Goal: Information Seeking & Learning: Learn about a topic

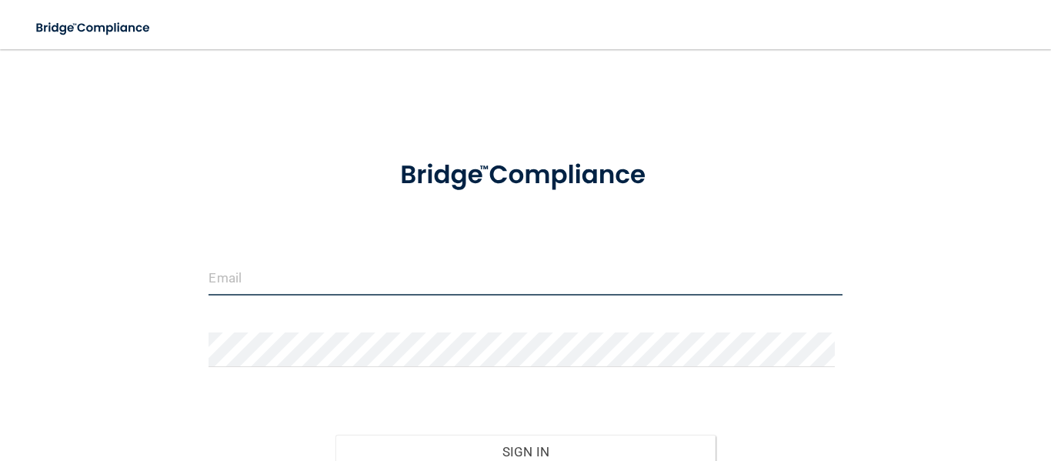
click at [366, 277] on input "email" at bounding box center [525, 278] width 633 height 35
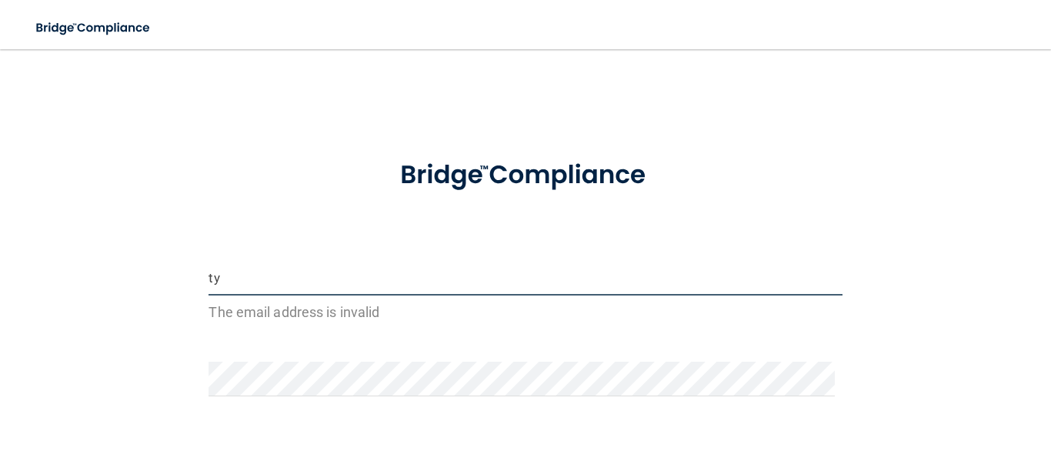
type input "[EMAIL_ADDRESS][DOMAIN_NAME]"
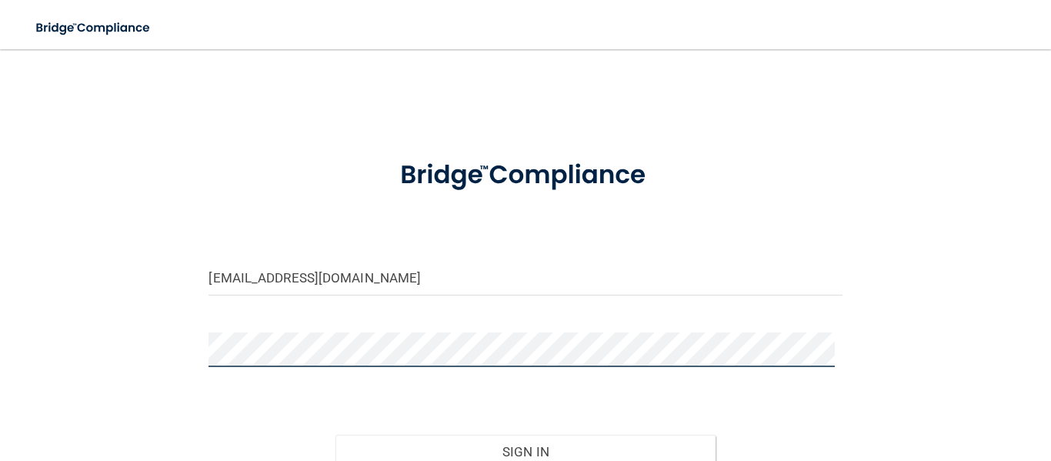
click at [335, 435] on button "Sign In" at bounding box center [525, 452] width 380 height 34
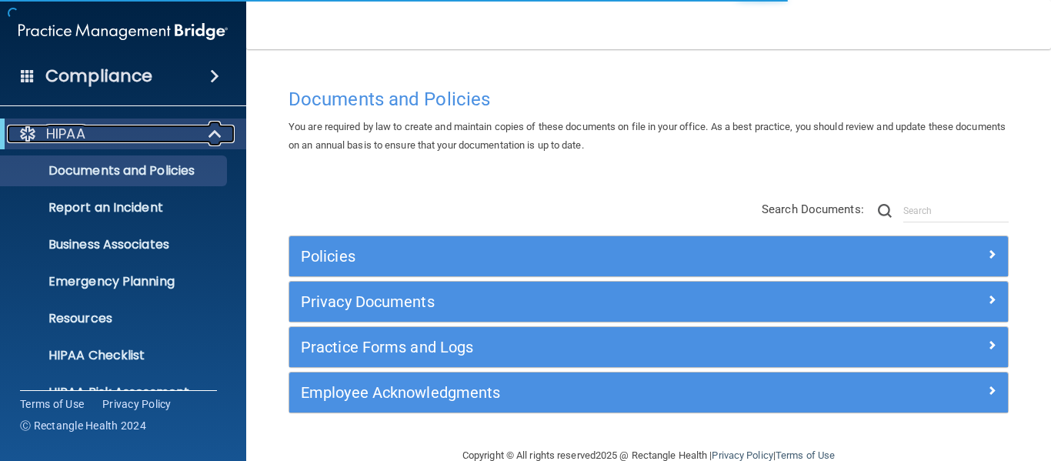
click at [213, 129] on span at bounding box center [216, 134] width 13 height 18
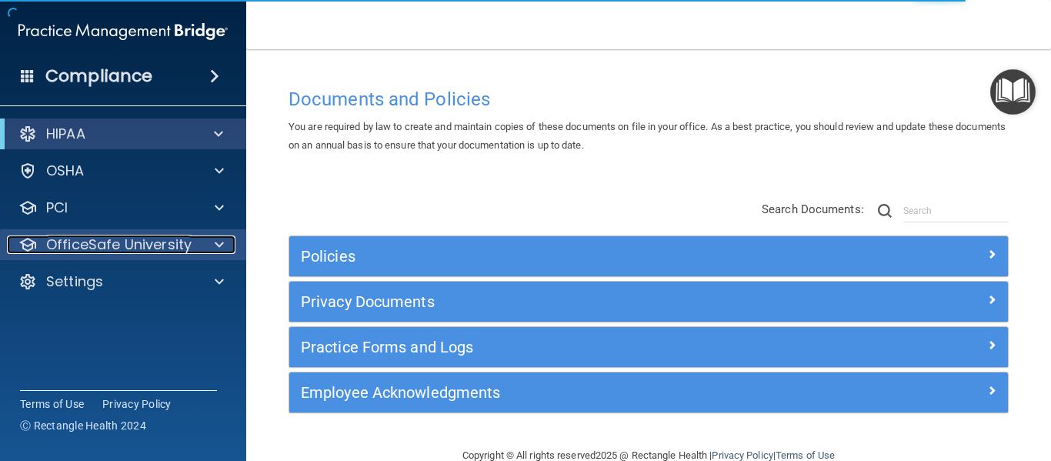
click at [191, 245] on div "OfficeSafe University" at bounding box center [102, 244] width 191 height 18
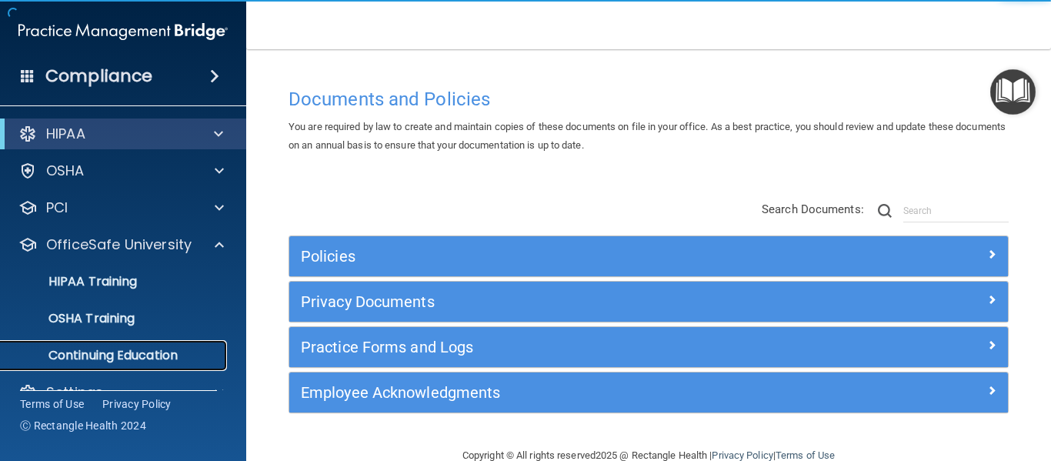
click at [102, 355] on p "Continuing Education" at bounding box center [115, 355] width 210 height 15
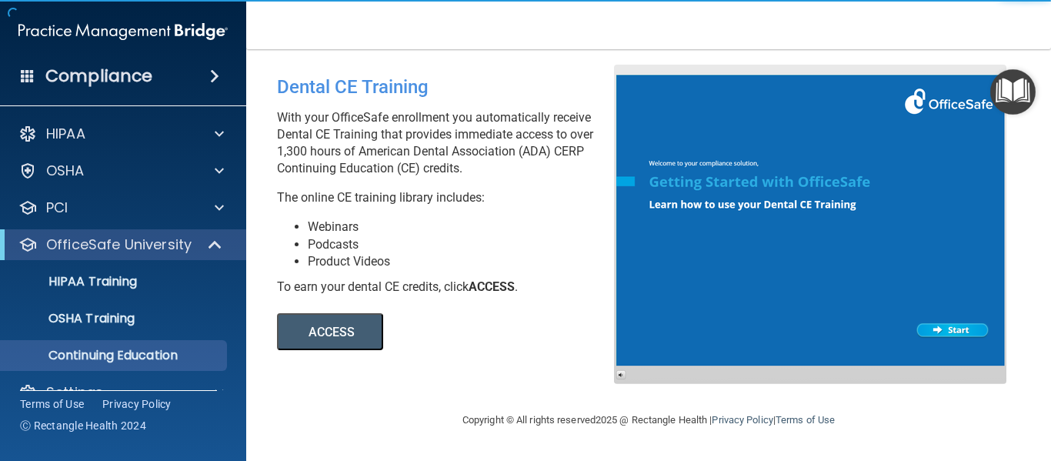
click at [315, 335] on button "ACCESS" at bounding box center [330, 331] width 106 height 37
